Goal: Book appointment/travel/reservation

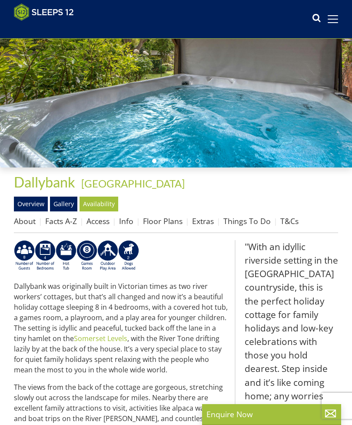
scroll to position [111, 0]
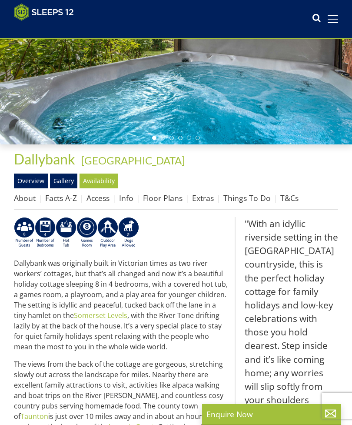
click at [161, 195] on link "Floor Plans" at bounding box center [163, 198] width 40 height 10
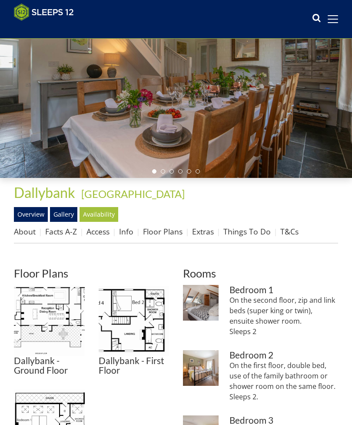
scroll to position [77, 0]
click at [53, 325] on img at bounding box center [49, 320] width 71 height 71
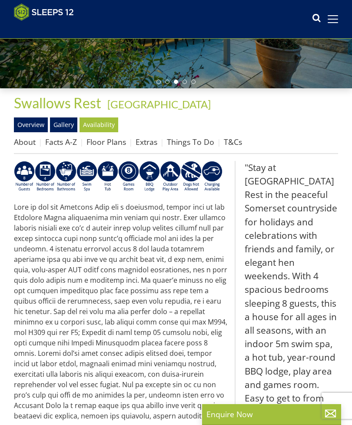
scroll to position [165, 0]
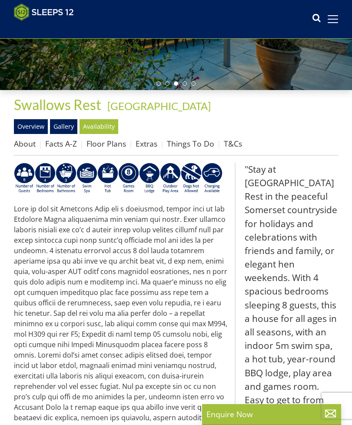
click at [104, 138] on link "Floor Plans" at bounding box center [107, 143] width 40 height 10
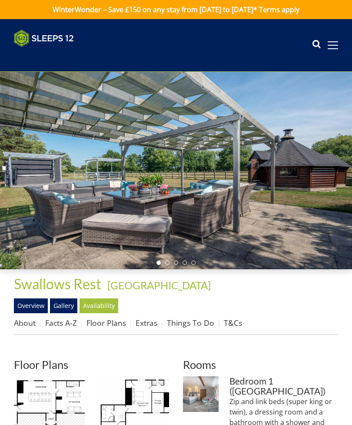
click at [51, 391] on img at bounding box center [49, 411] width 71 height 71
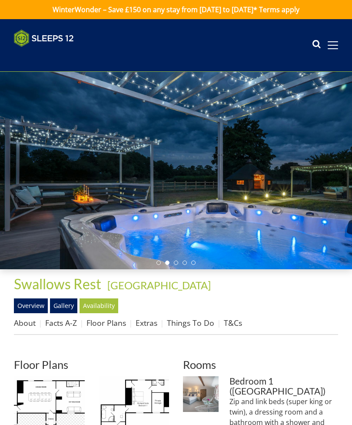
click at [47, 391] on img at bounding box center [49, 411] width 71 height 71
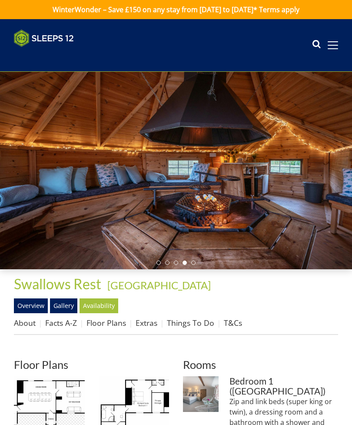
click at [64, 321] on link "Facts A-Z" at bounding box center [61, 323] width 32 height 10
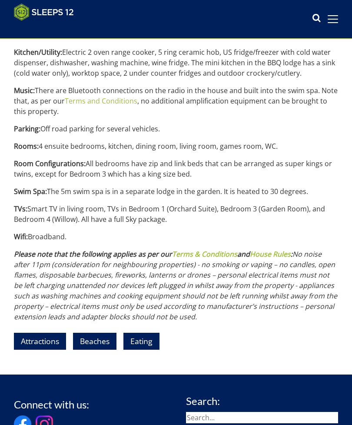
scroll to position [970, 0]
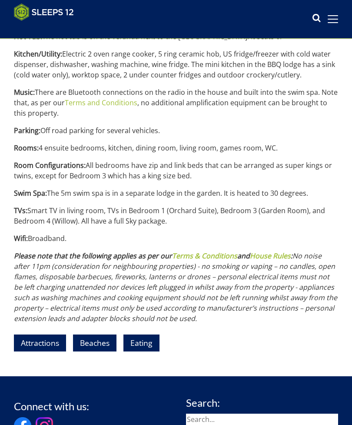
click at [139, 342] on link "Eating" at bounding box center [142, 343] width 36 height 17
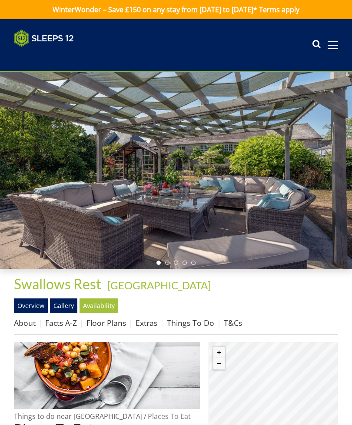
click at [101, 303] on link "Availability" at bounding box center [99, 306] width 39 height 15
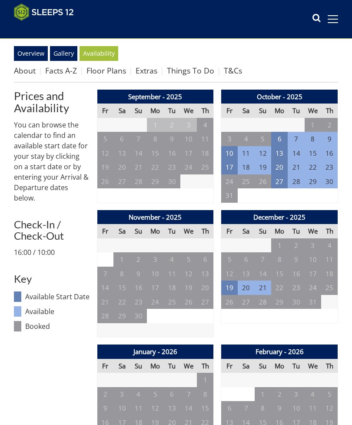
scroll to position [239, 0]
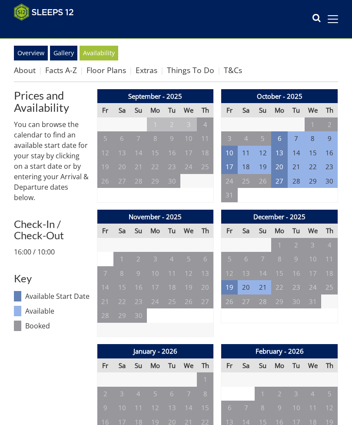
click at [139, 288] on td "19" at bounding box center [229, 287] width 17 height 14
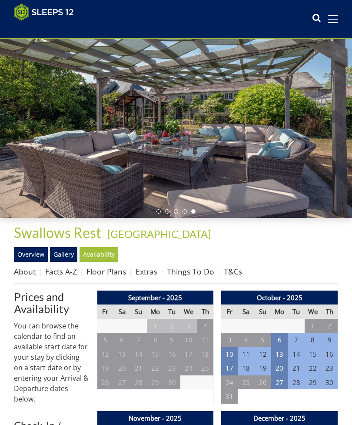
scroll to position [0, 0]
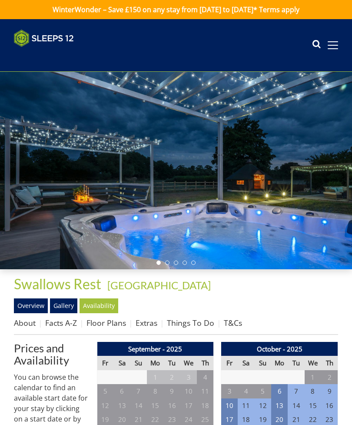
click at [139, 45] on span at bounding box center [333, 45] width 10 height 1
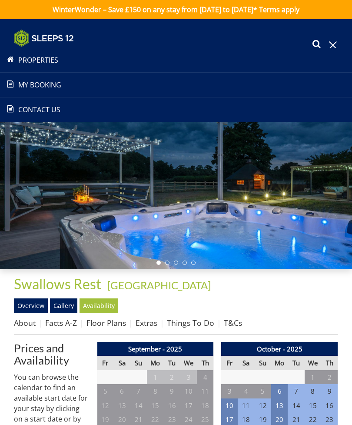
click at [139, 47] on div "Search Menu Properties My Booking Contact Us [PHONE_NUMBER] Search Check Availa…" at bounding box center [176, 45] width 352 height 31
click at [34, 64] on link "Properties" at bounding box center [176, 60] width 352 height 10
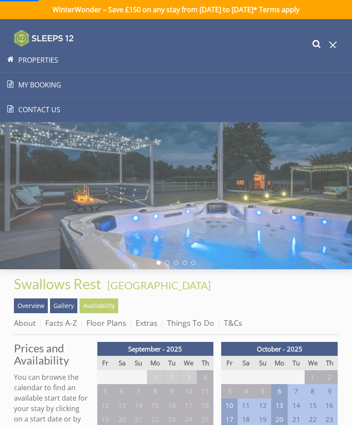
click at [139, 41] on icon at bounding box center [316, 45] width 9 height 13
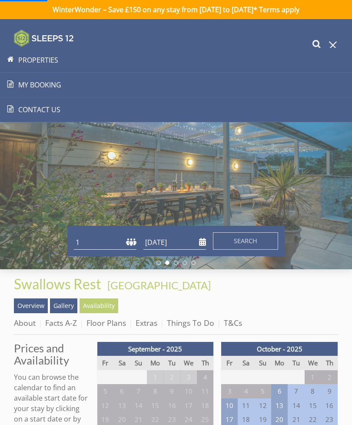
click at [139, 47] on icon at bounding box center [316, 45] width 9 height 13
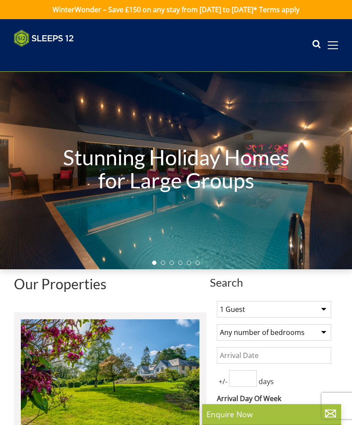
click at [139, 43] on div "Search Menu Properties My Booking Contact Us [PHONE_NUMBER] Search Check Availa…" at bounding box center [176, 45] width 352 height 31
click at [139, 45] on icon at bounding box center [316, 45] width 9 height 13
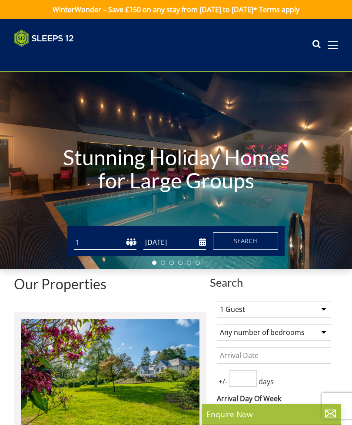
click at [103, 238] on select "1 2 3 4 5 6 7 8 9 10 11 12 13 14 15 16 17 18 19 20 21 22 23 24 25 26 27 28 29 3…" at bounding box center [105, 242] width 63 height 14
select select "10"
click at [139, 241] on input "[DATE]" at bounding box center [175, 242] width 63 height 14
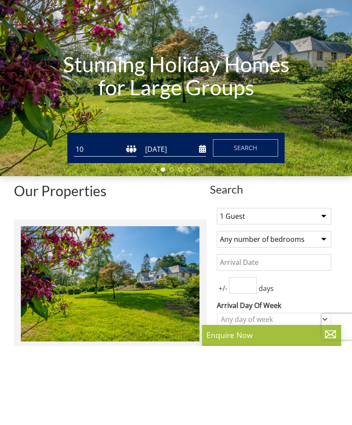
scroll to position [79, 0]
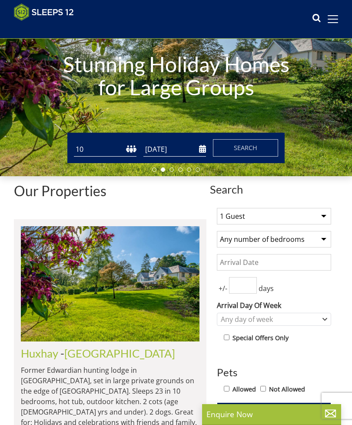
click at [139, 147] on input "[DATE]" at bounding box center [175, 149] width 63 height 14
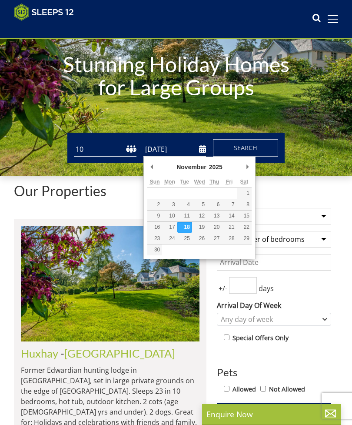
type input "[DATE]"
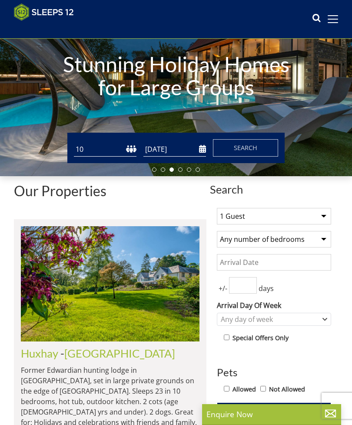
click at [139, 144] on span "Search" at bounding box center [245, 148] width 23 height 8
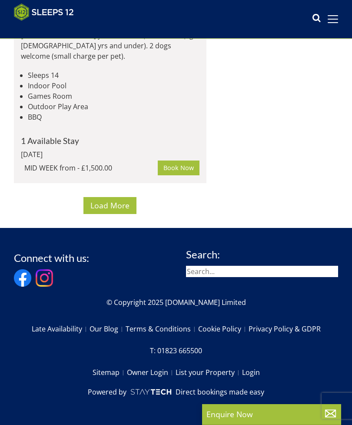
scroll to position [7139, 0]
click at [115, 211] on span "Load More" at bounding box center [110, 205] width 39 height 10
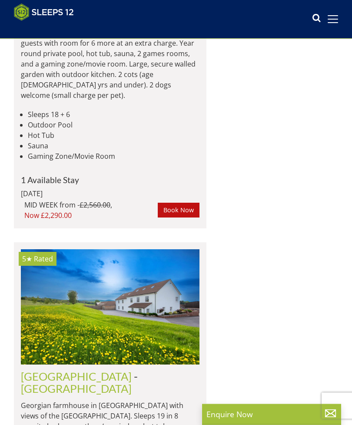
scroll to position [10214, 0]
